Goal: Task Accomplishment & Management: Manage account settings

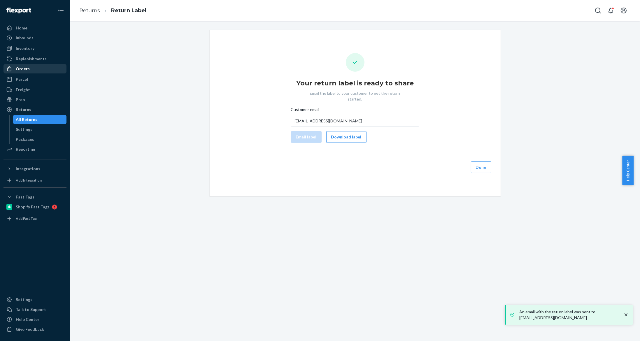
click at [32, 70] on div "Orders" at bounding box center [35, 69] width 62 height 8
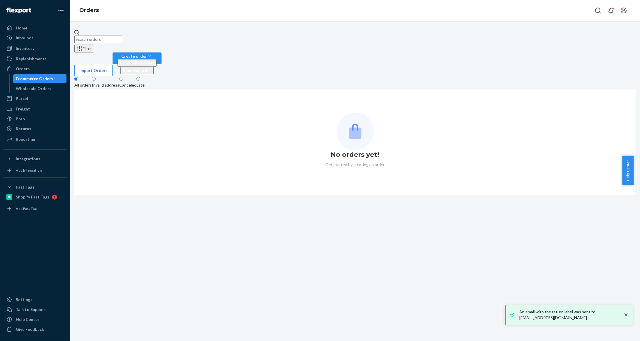
click at [122, 38] on input "text" at bounding box center [98, 40] width 48 height 8
paste input "#EU2382909"
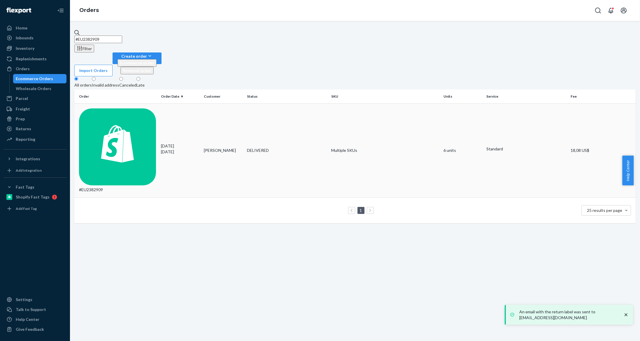
type input "#EU2382909"
click at [173, 143] on div "09/14/2025 9 days ago" at bounding box center [180, 149] width 38 height 12
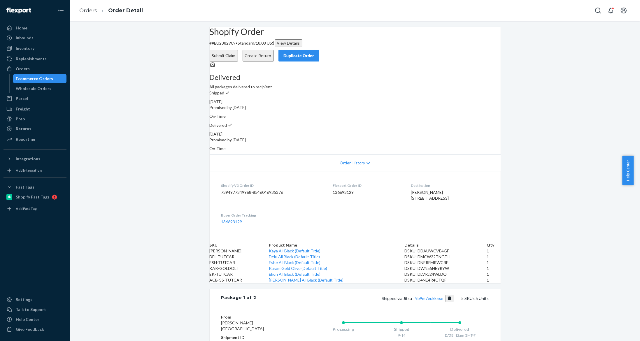
click at [238, 50] on button "Submit Claim" at bounding box center [224, 56] width 28 height 12
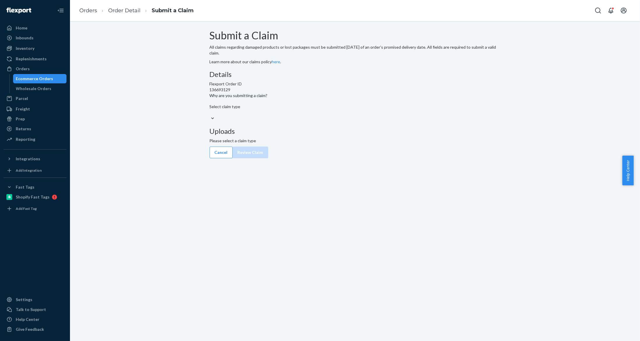
click at [276, 122] on div "Select claim type" at bounding box center [355, 113] width 291 height 18
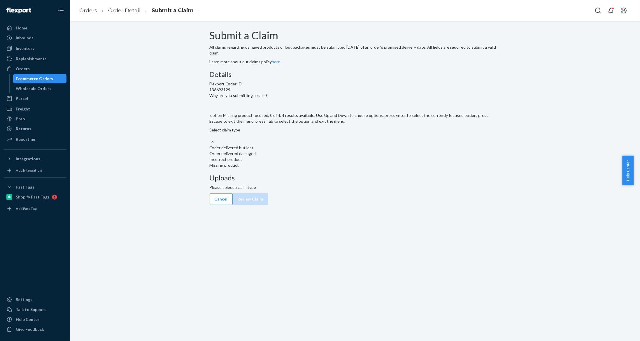
click at [306, 168] on div "Missing product" at bounding box center [355, 165] width 291 height 6
click at [210, 139] on input "Why are you submitting a claim? option Missing product focused, 0 of 4. 4 resul…" at bounding box center [210, 136] width 1 height 6
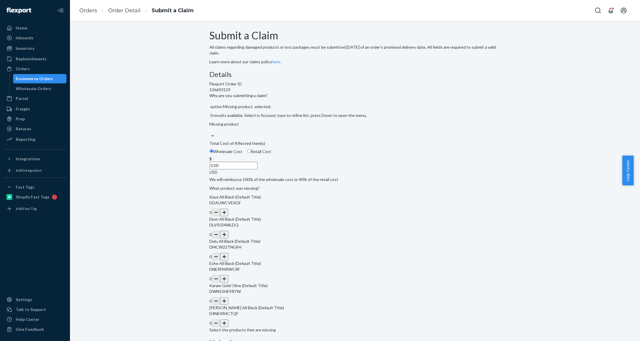
click at [271, 154] on span "Retail Cost" at bounding box center [261, 151] width 20 height 5
click at [251, 153] on input "Retail Cost" at bounding box center [249, 151] width 4 height 4
radio input "true"
radio input "false"
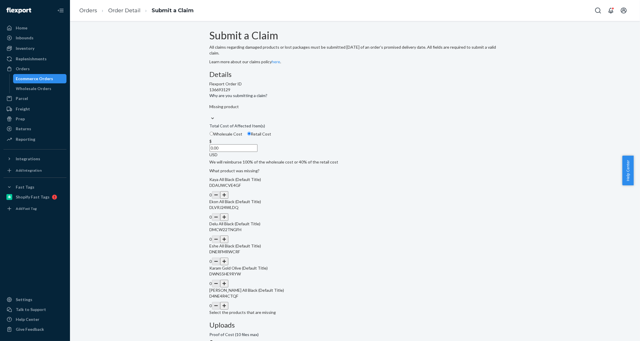
click at [421, 340] on div at bounding box center [355, 340] width 291 height 0
drag, startPoint x: 296, startPoint y: 181, endPoint x: 316, endPoint y: 178, distance: 19.7
click at [315, 158] on div "$ 0.00 USD" at bounding box center [355, 147] width 291 height 19
type input "325.00"
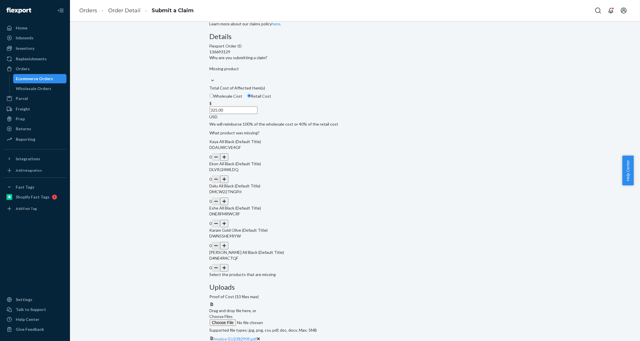
scroll to position [41, 0]
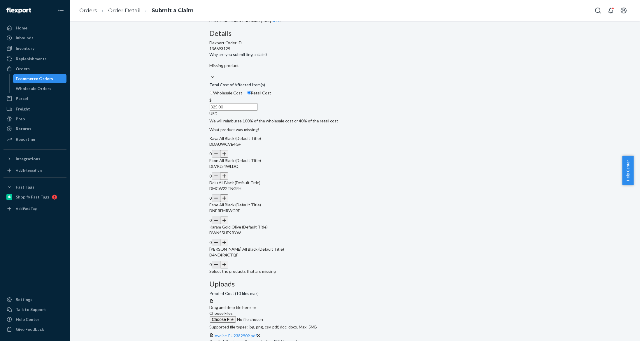
click at [228, 246] on button "button" at bounding box center [224, 243] width 8 height 8
click at [324, 224] on div "0" at bounding box center [355, 221] width 291 height 8
click at [228, 202] on button "button" at bounding box center [224, 198] width 8 height 8
click at [314, 224] on div "0" at bounding box center [355, 221] width 291 height 8
click at [228, 224] on button "button" at bounding box center [224, 221] width 8 height 8
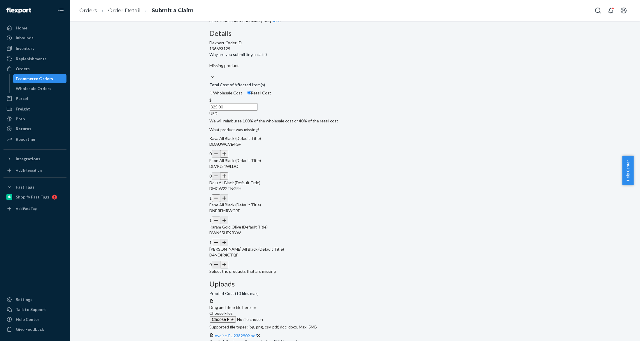
click at [228, 180] on button "button" at bounding box center [224, 176] width 8 height 8
click at [228, 158] on button "button" at bounding box center [224, 154] width 8 height 8
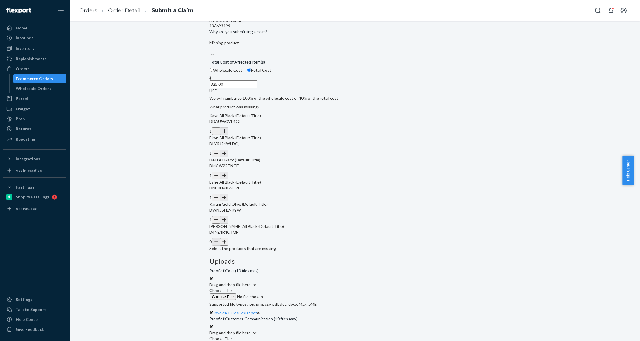
scroll to position [86, 0]
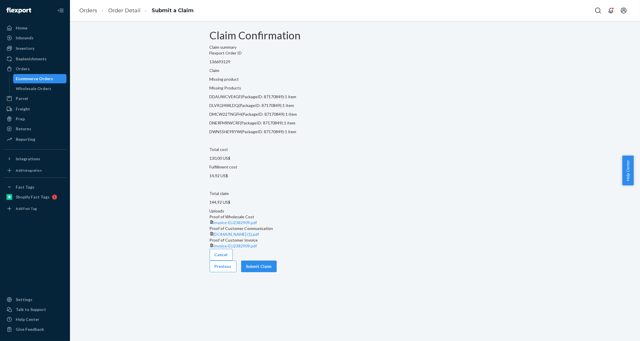
scroll to position [0, 0]
click at [277, 272] on button "Submit Claim" at bounding box center [259, 267] width 36 height 12
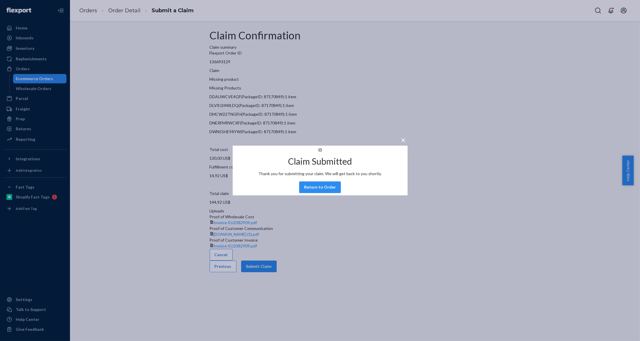
click at [17, 68] on div "× Claim Submitted Thank you for submitting your claim. We will get back to you …" at bounding box center [320, 170] width 640 height 341
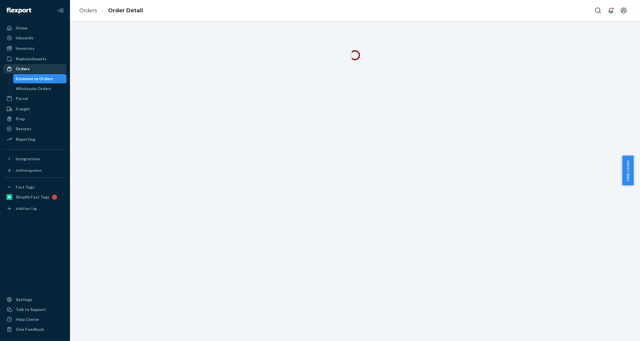
click at [18, 68] on div "Orders" at bounding box center [23, 69] width 14 height 6
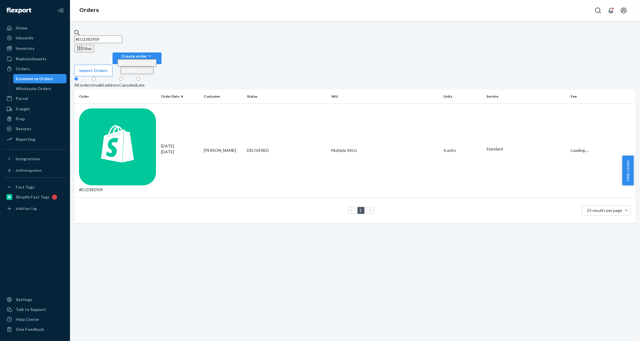
click at [119, 36] on input "#EU2382909" at bounding box center [98, 40] width 48 height 8
drag, startPoint x: 118, startPoint y: 33, endPoint x: 90, endPoint y: 34, distance: 28.0
click at [90, 36] on input "#EU2382909" at bounding box center [98, 40] width 48 height 8
paste input "67395"
type input "#EU2367395"
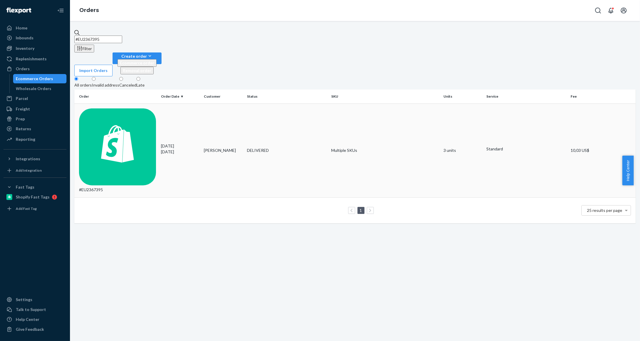
click at [185, 143] on div "09/01/2025 22 days ago" at bounding box center [180, 149] width 38 height 12
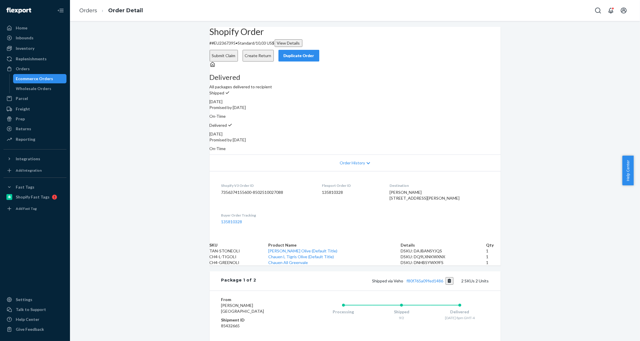
click at [274, 50] on button "Create Return" at bounding box center [258, 56] width 31 height 12
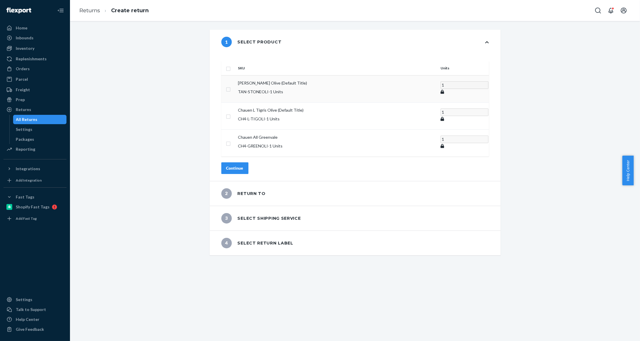
click at [231, 86] on input "checkbox" at bounding box center [228, 89] width 5 height 6
checkbox input "true"
click at [243, 162] on button "Continue" at bounding box center [234, 168] width 27 height 12
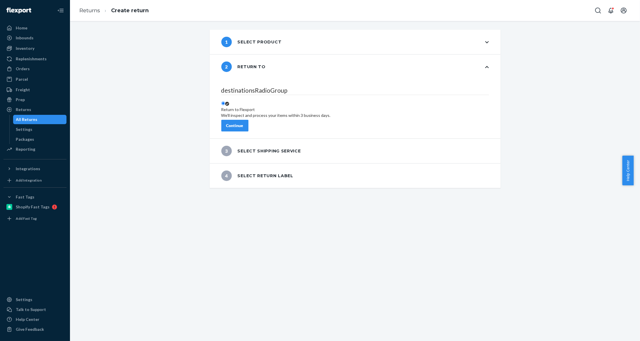
click at [248, 129] on div "destinationsRadioGroup Return to Flexport We'll inspect and process your items …" at bounding box center [355, 108] width 291 height 59
click at [243, 123] on div "Continue" at bounding box center [234, 126] width 17 height 6
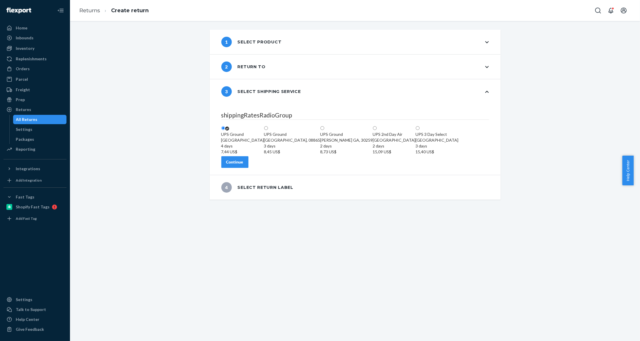
click at [248, 168] on button "Continue" at bounding box center [234, 162] width 27 height 12
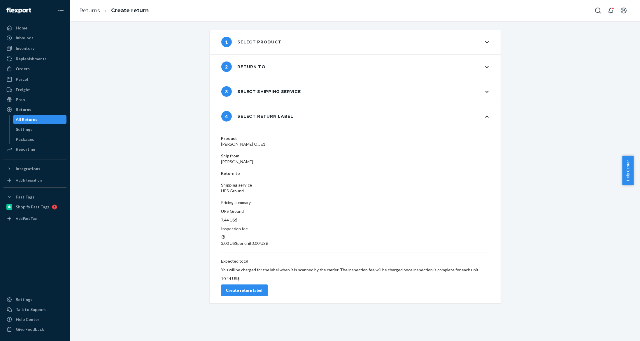
click at [268, 285] on button "Create return label" at bounding box center [244, 291] width 46 height 12
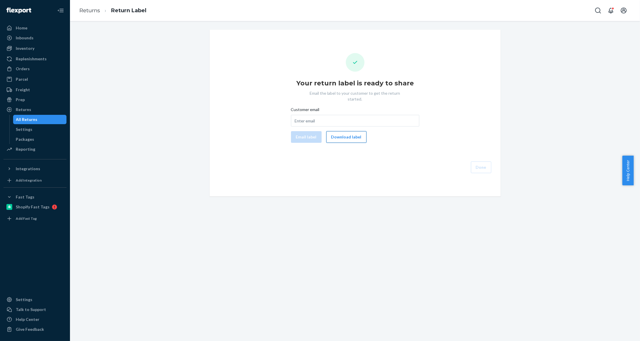
click at [352, 135] on button "Download label" at bounding box center [346, 137] width 40 height 12
drag, startPoint x: 317, startPoint y: 115, endPoint x: 315, endPoint y: 116, distance: 3.0
click at [317, 115] on input "Customer email" at bounding box center [355, 121] width 128 height 12
paste input "[EMAIL_ADDRESS][DOMAIN_NAME]"
type input "[EMAIL_ADDRESS][DOMAIN_NAME]"
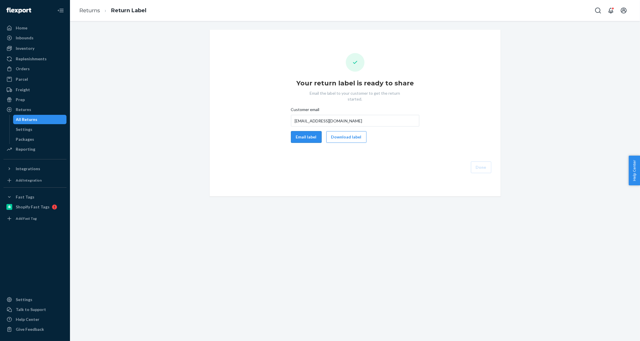
click at [304, 131] on button "Email label" at bounding box center [306, 137] width 31 height 12
